Goal: Check status: Check status

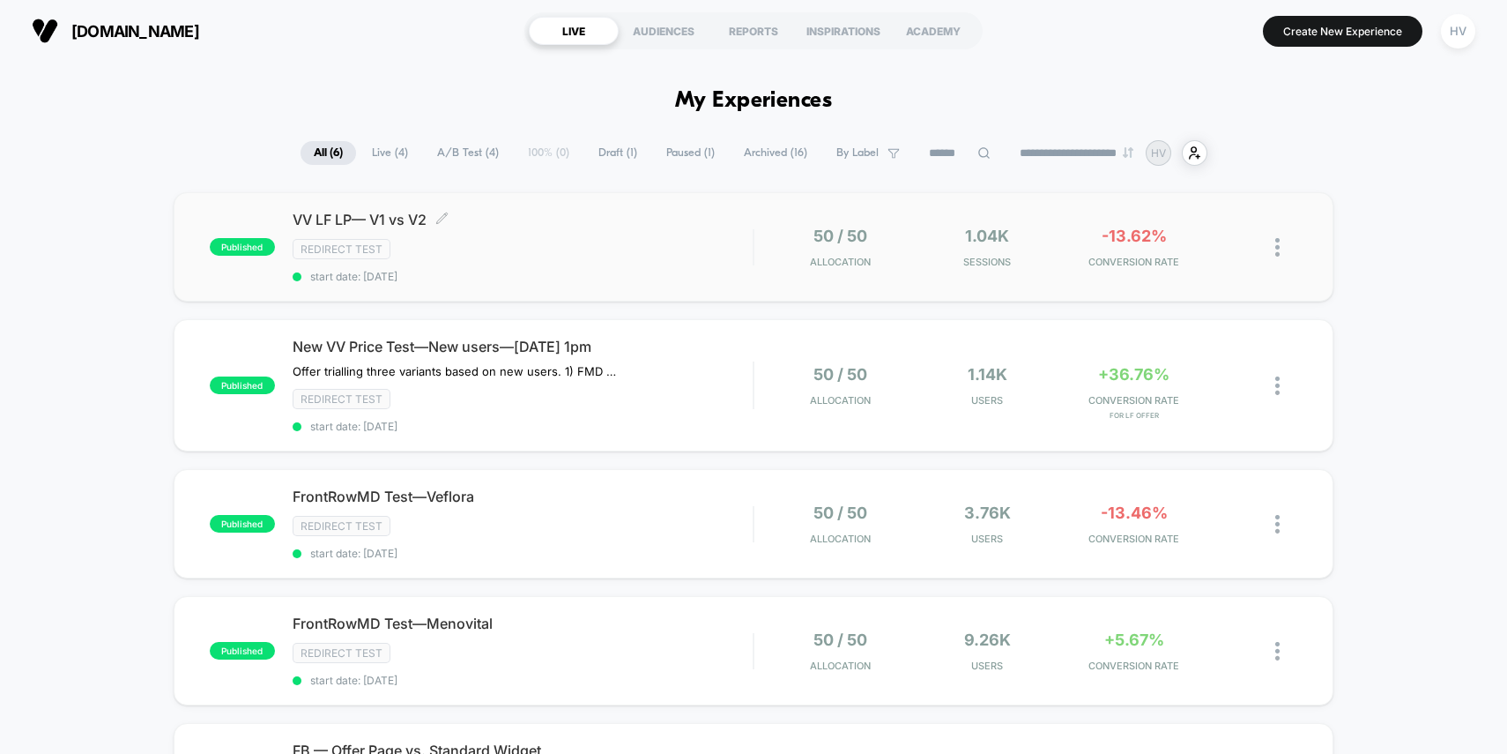
click at [541, 236] on div "VV LF LP— V1 vs V2 Click to edit experience details Click to edit experience de…" at bounding box center [523, 247] width 461 height 72
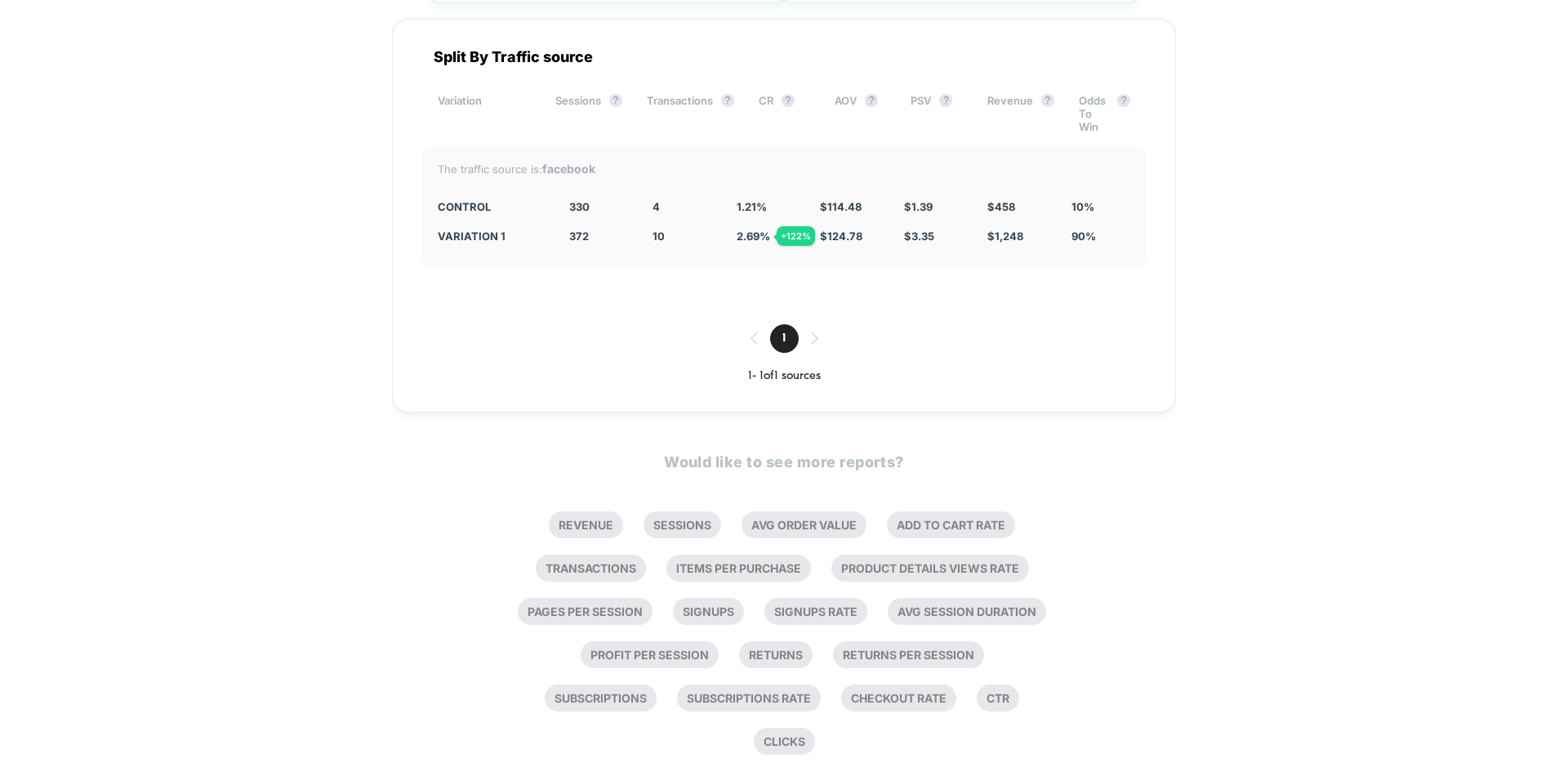
scroll to position [2473, 0]
